Goal: Task Accomplishment & Management: Use online tool/utility

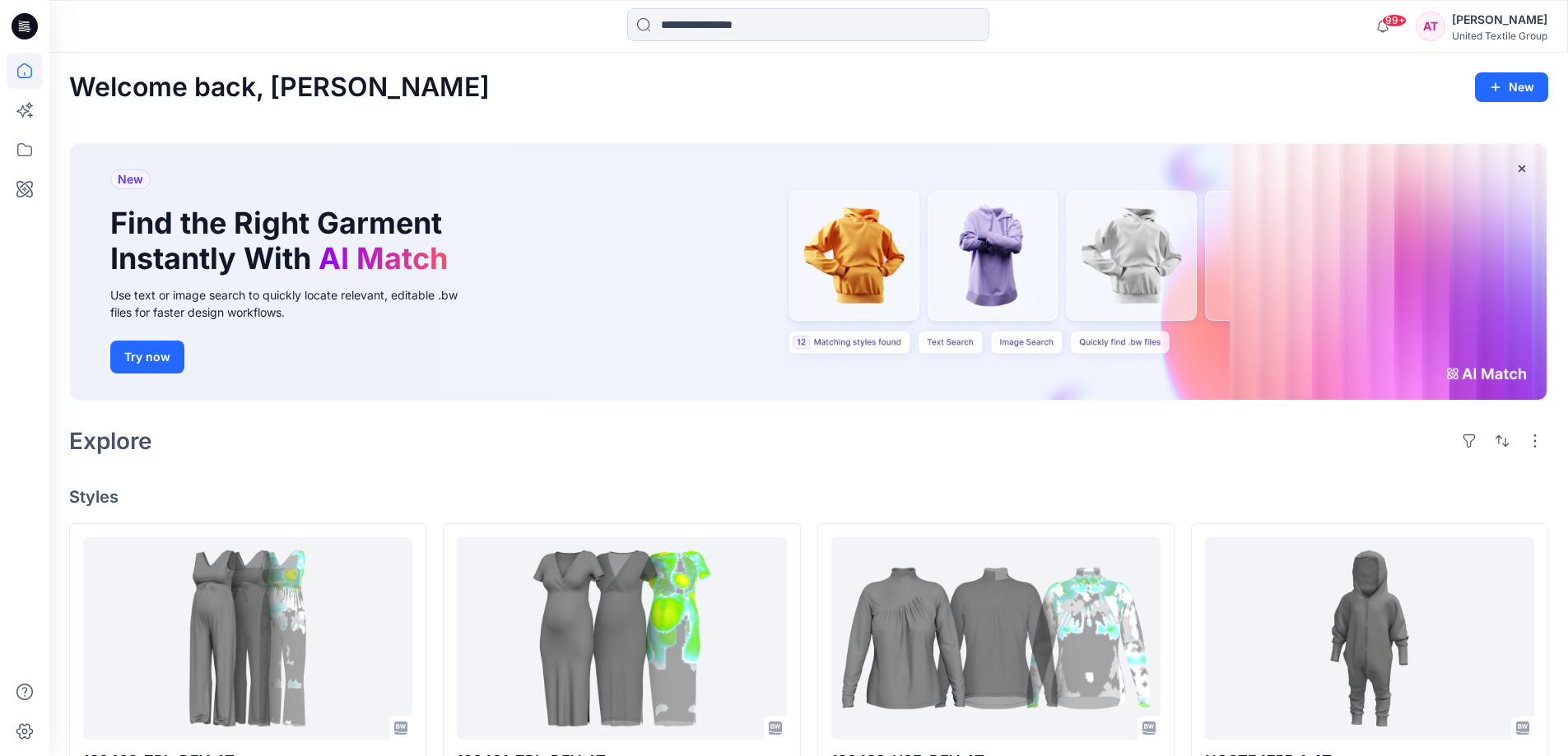
scroll to position [82, 0]
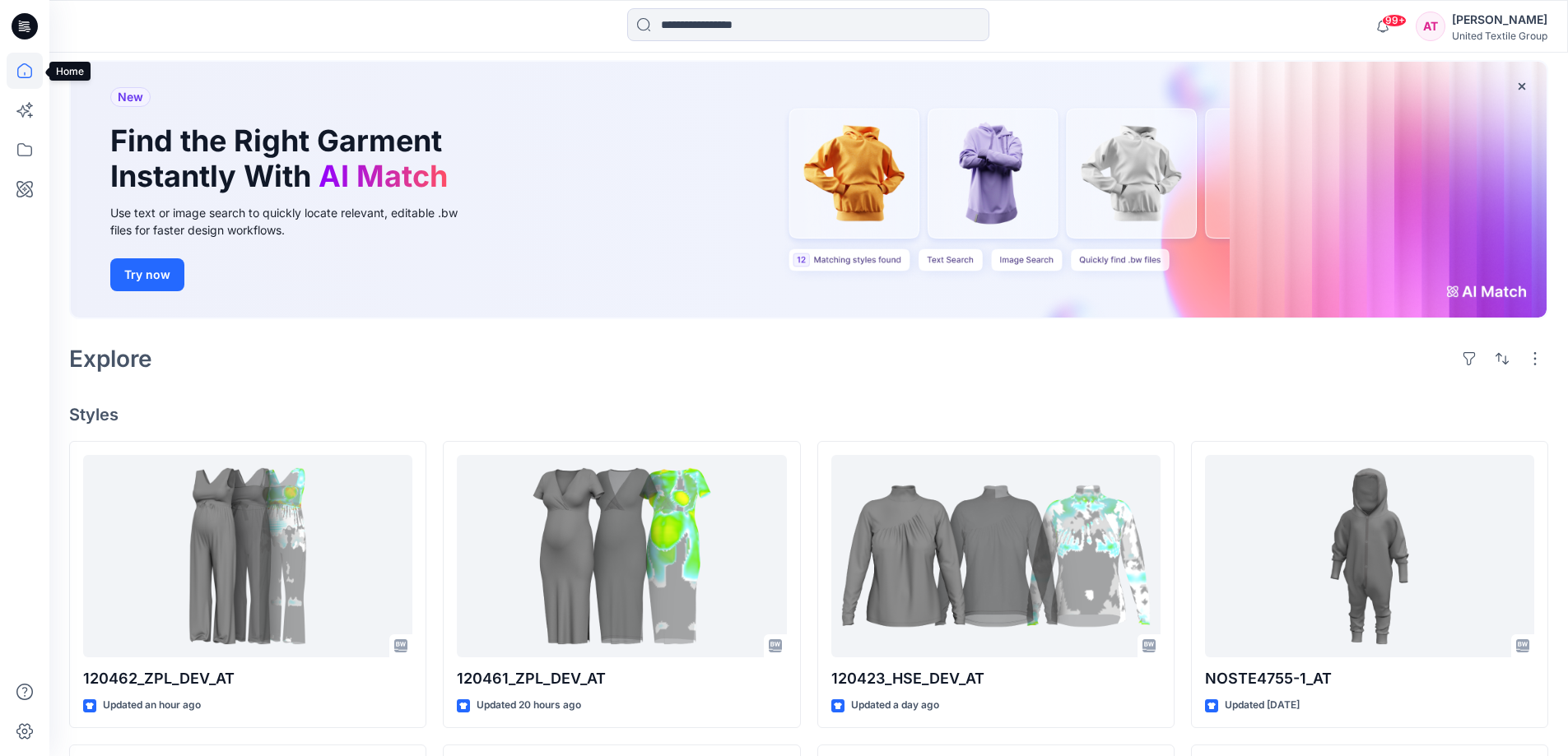
click at [29, 76] on icon at bounding box center [24, 70] width 36 height 36
click at [27, 70] on icon at bounding box center [24, 70] width 36 height 36
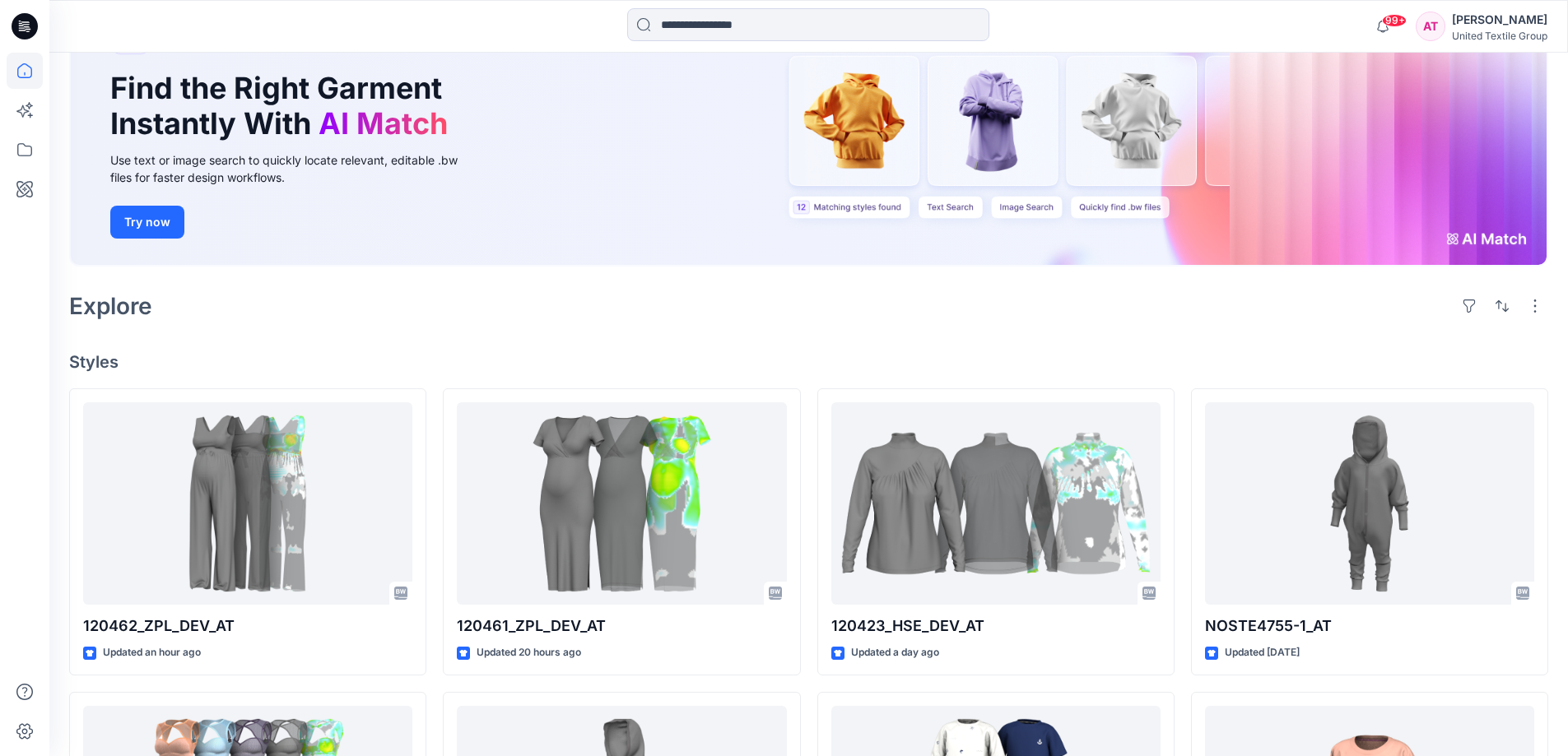
scroll to position [164, 0]
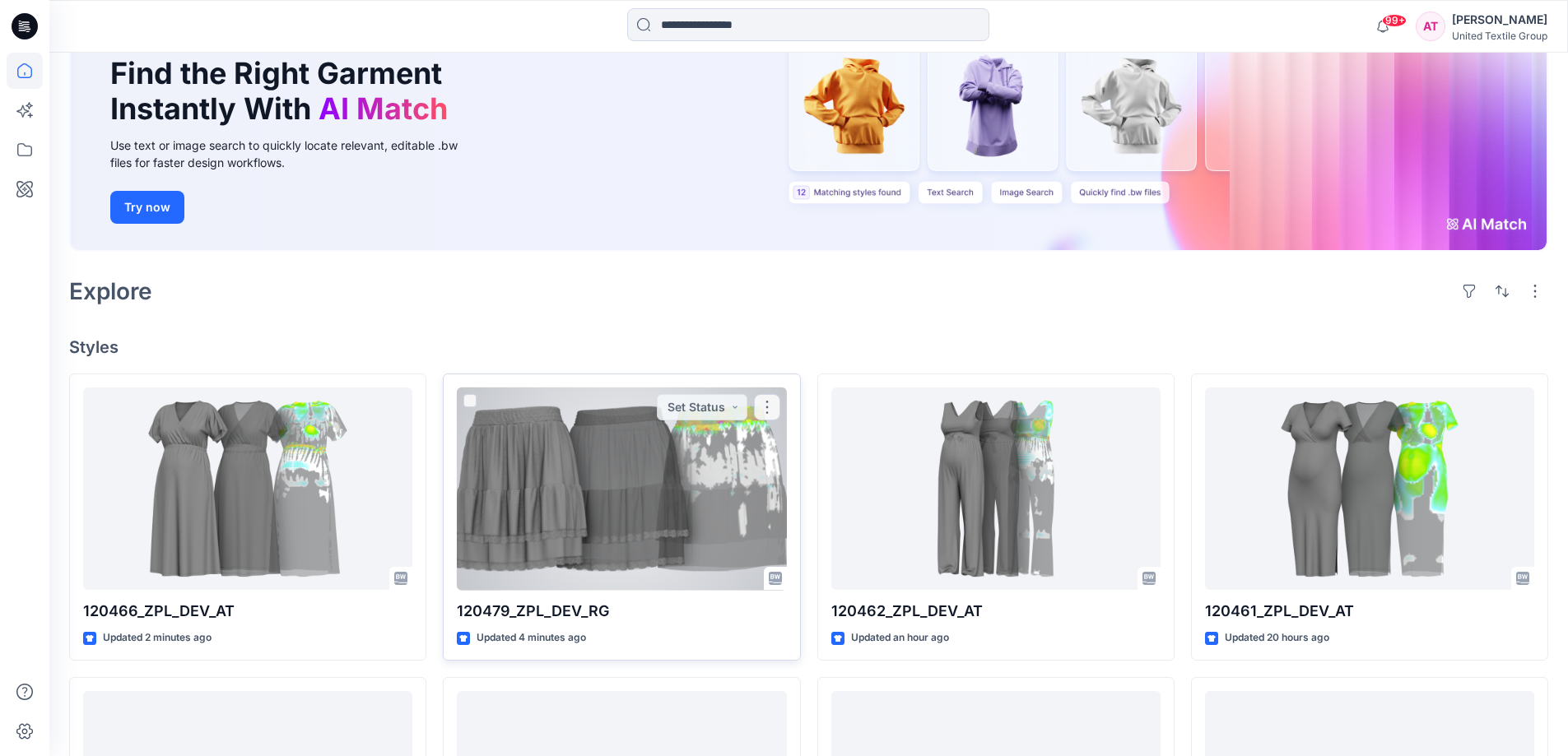
scroll to position [329, 0]
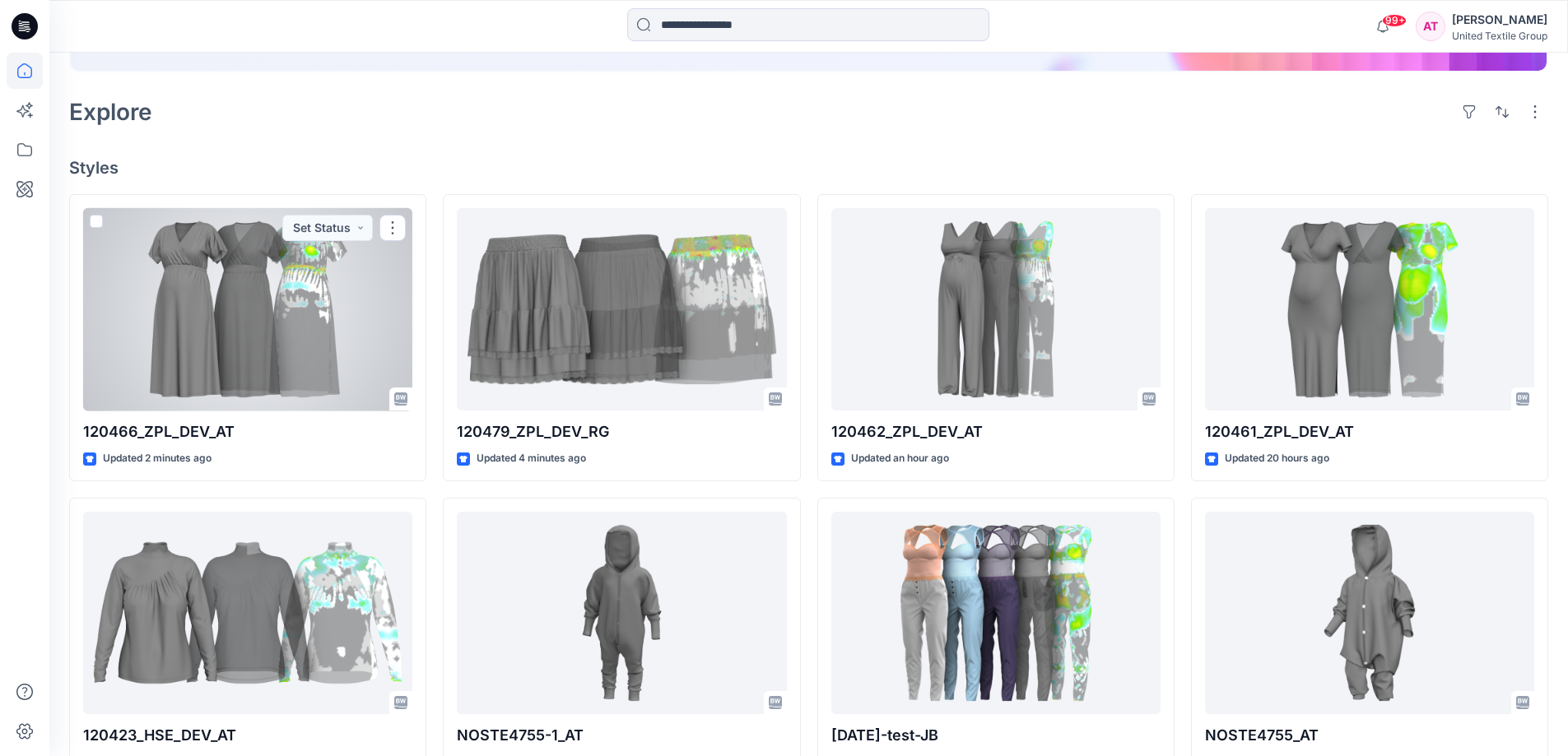
drag, startPoint x: 321, startPoint y: 272, endPoint x: 339, endPoint y: 267, distance: 18.7
click at [323, 272] on div at bounding box center [247, 309] width 329 height 203
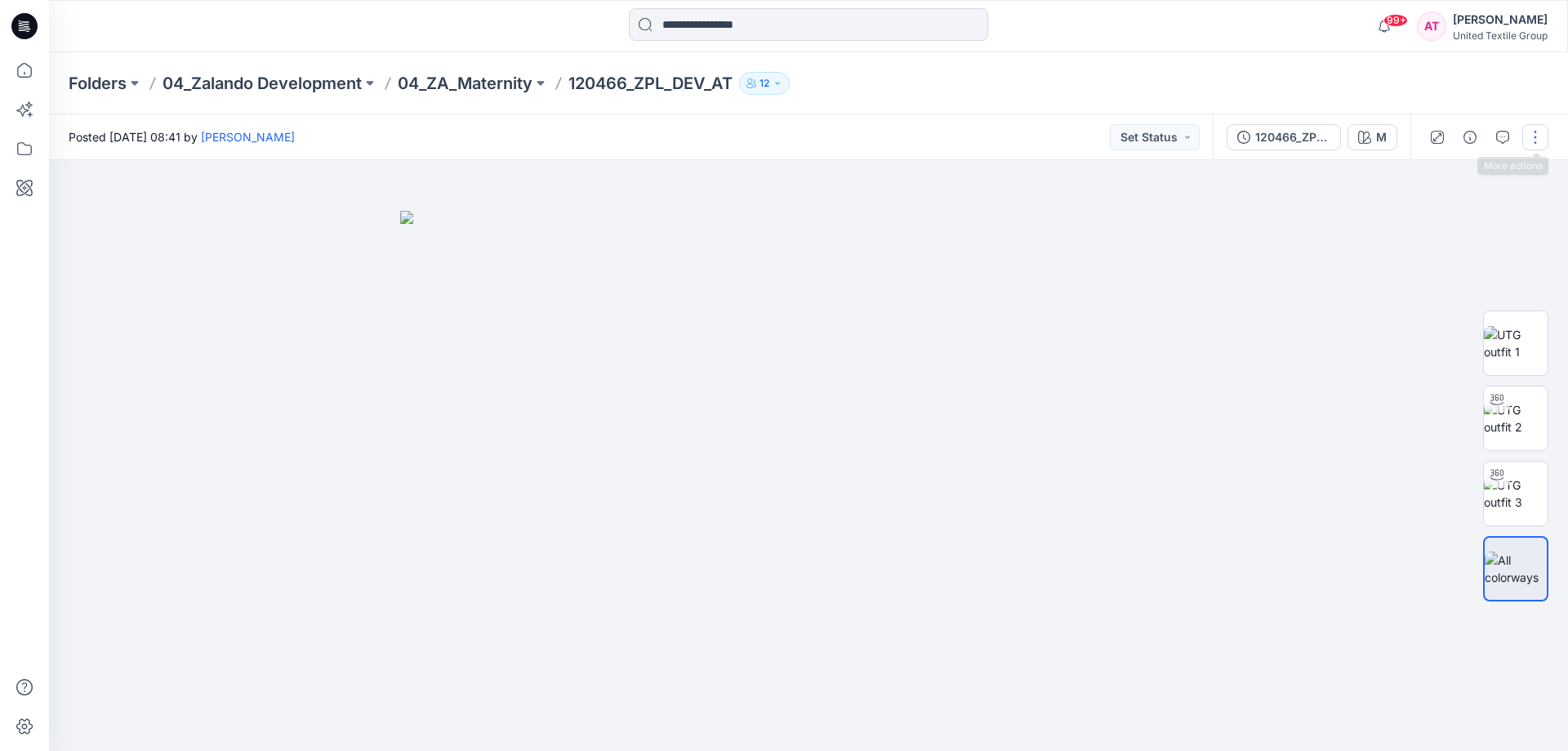
click at [1526, 136] on button "button" at bounding box center [1535, 137] width 26 height 26
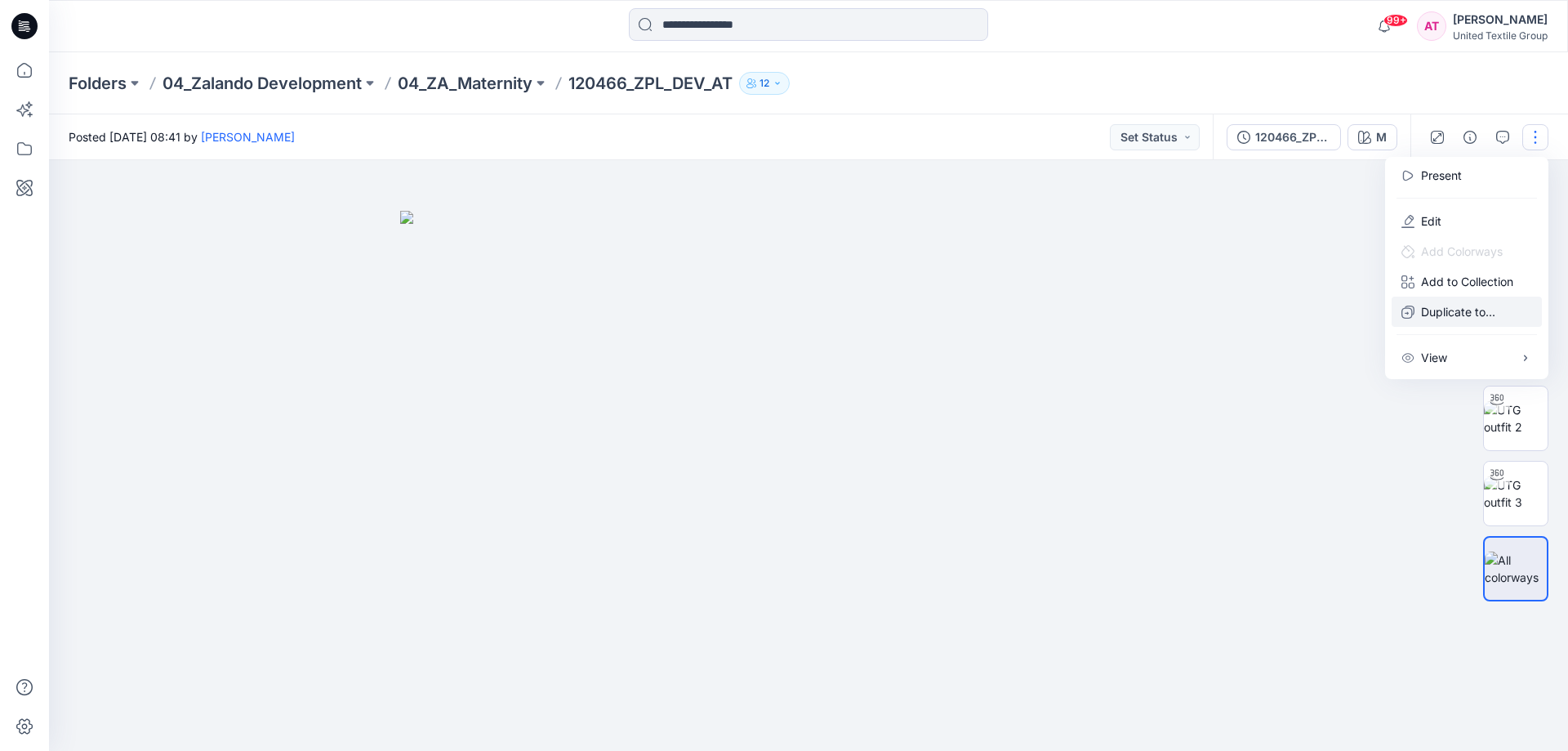
click at [1465, 314] on p "Duplicate to..." at bounding box center [1458, 311] width 74 height 17
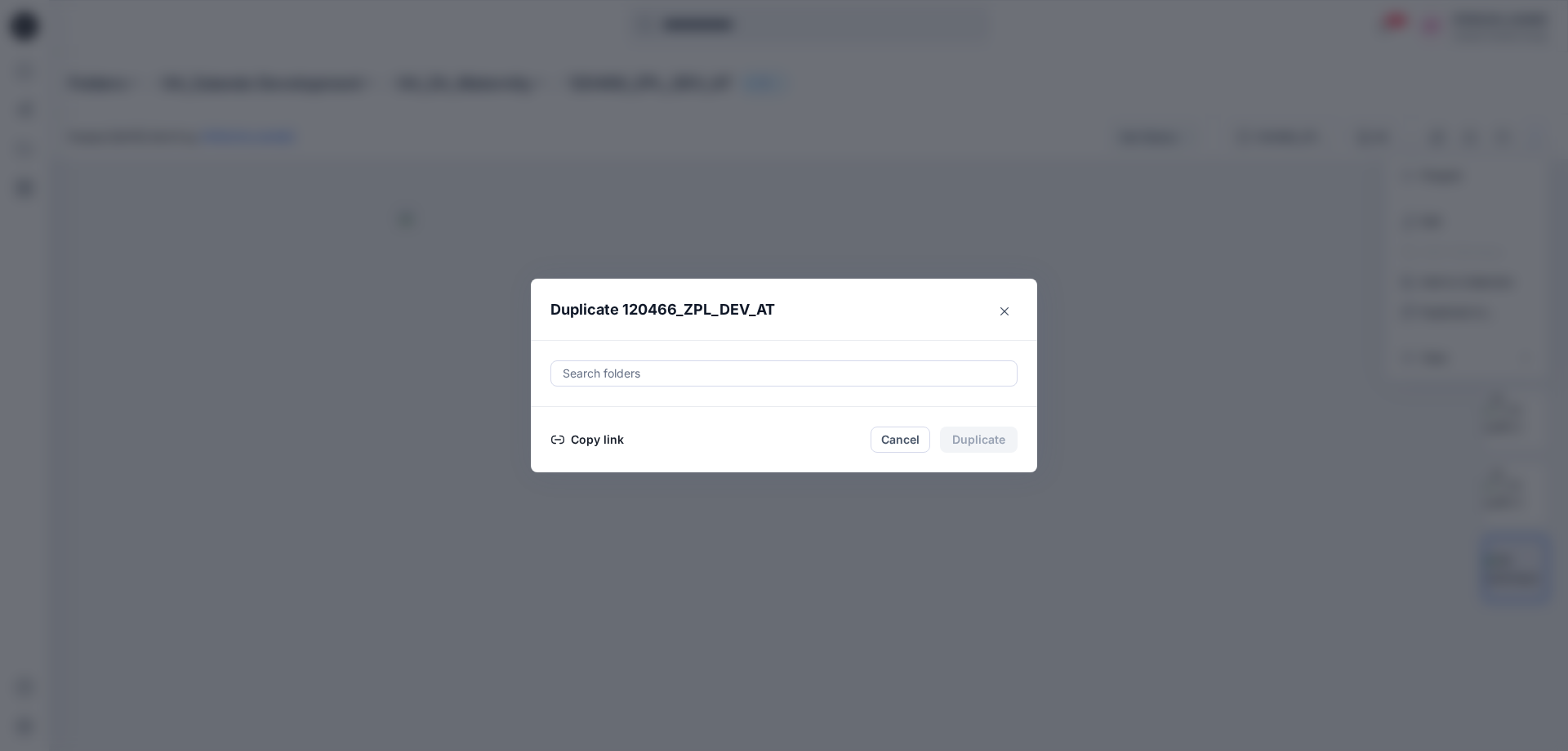
click at [725, 368] on div at bounding box center [784, 374] width 446 height 20
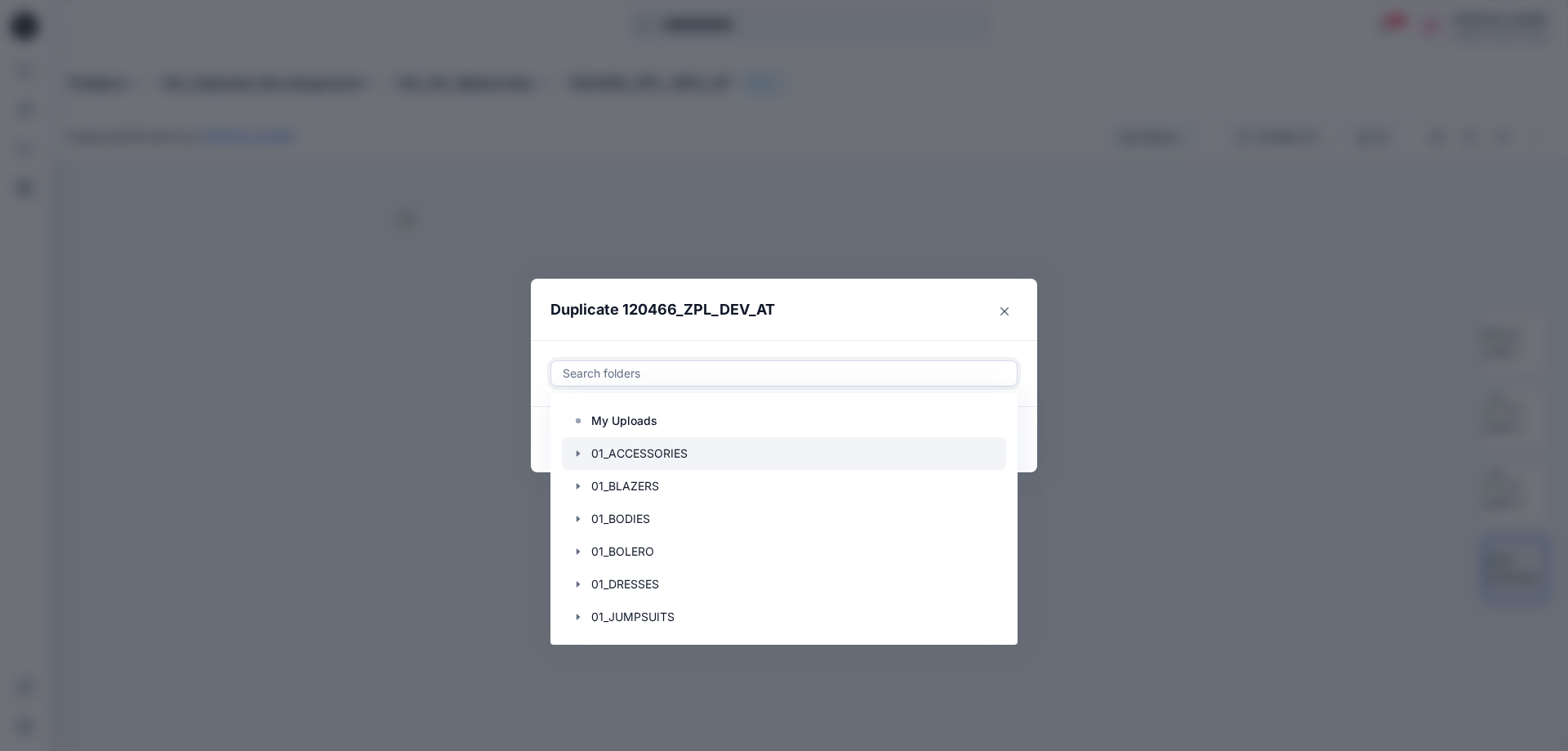
click at [651, 450] on div at bounding box center [784, 453] width 444 height 32
click at [869, 313] on header "Duplicate 120466_ZPL_DEV_AT" at bounding box center [768, 309] width 474 height 62
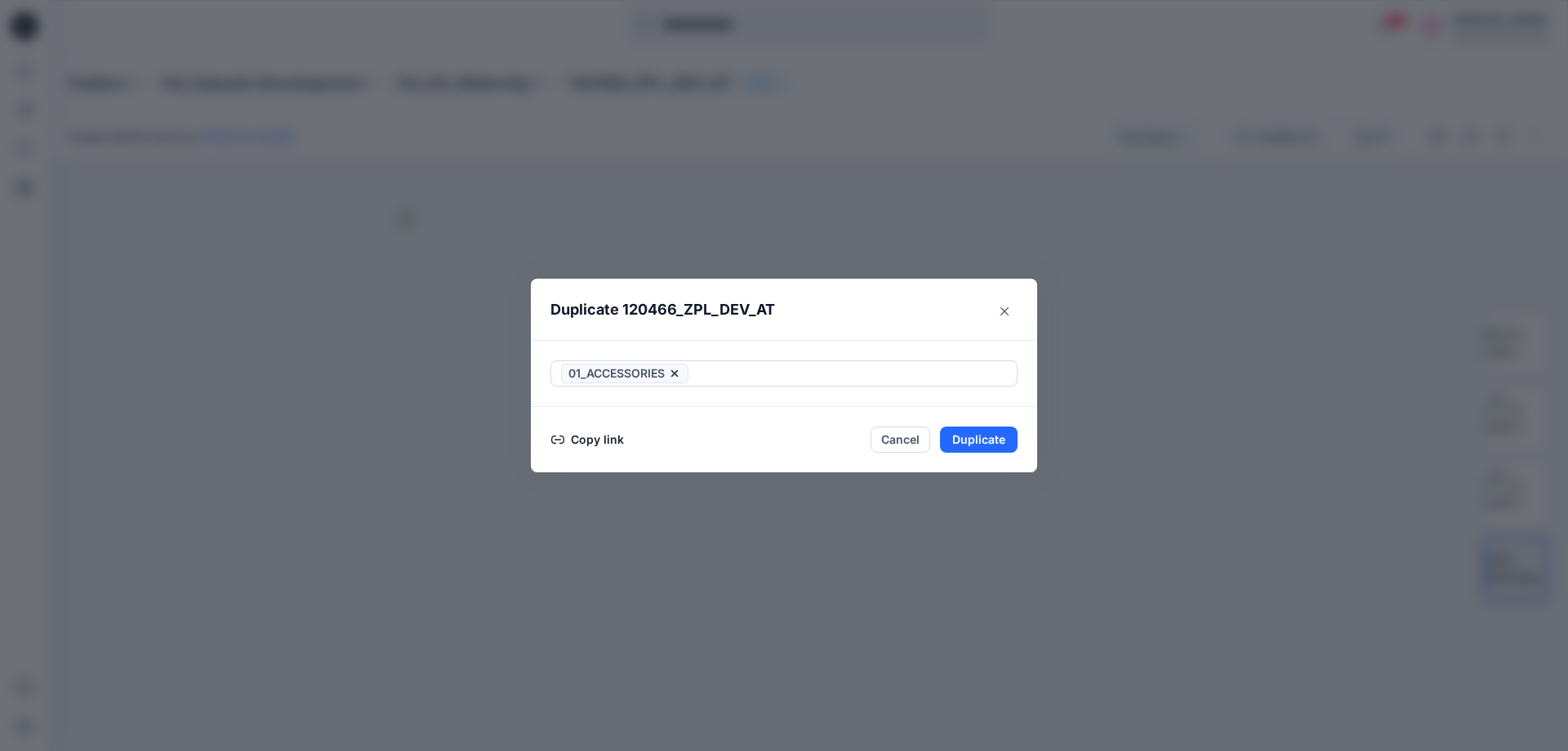
click at [580, 439] on button "Copy link" at bounding box center [587, 439] width 74 height 20
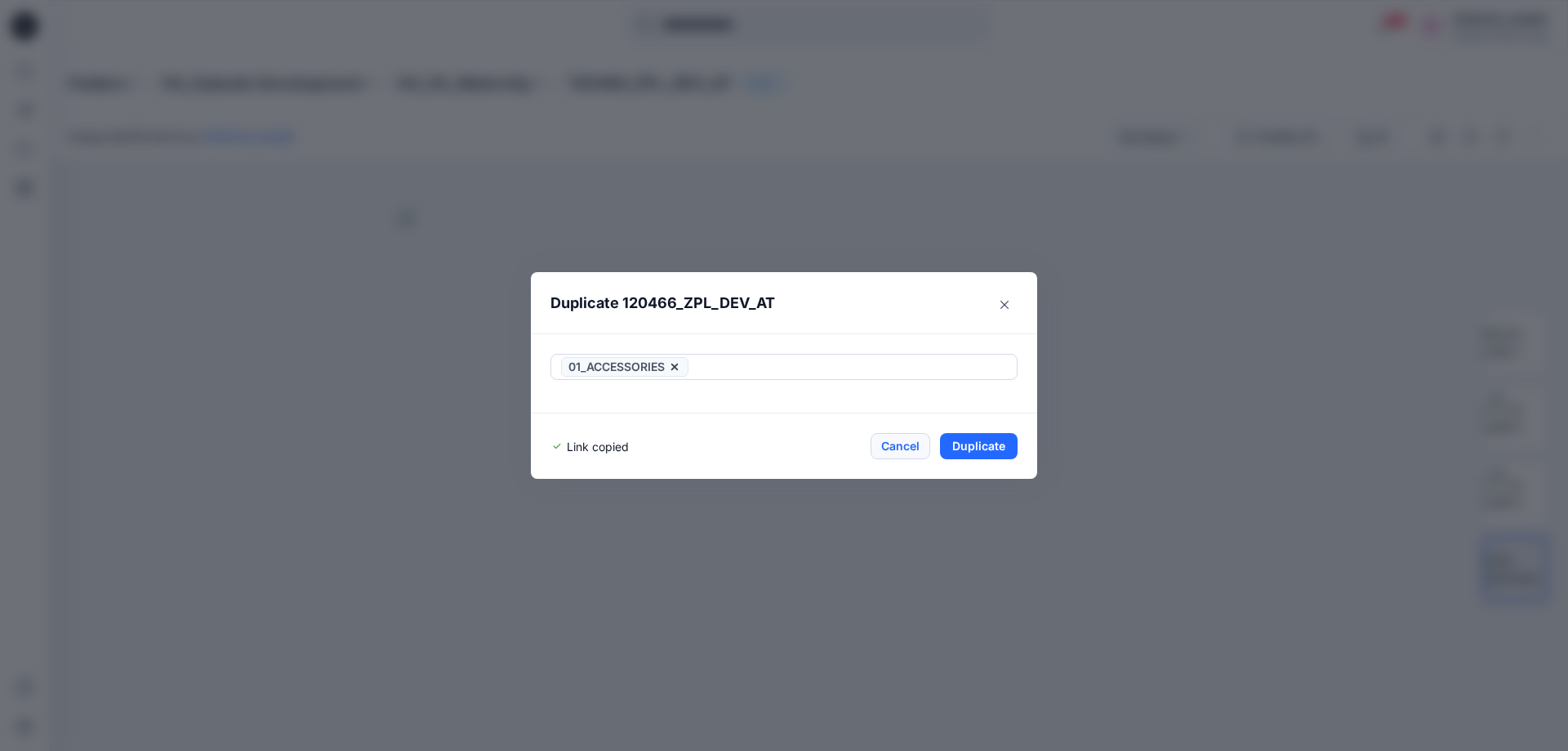
click at [903, 448] on button "Cancel" at bounding box center [900, 445] width 60 height 26
